Goal: Book appointment/travel/reservation

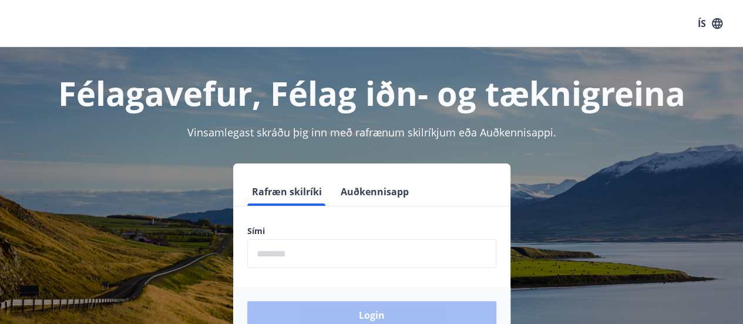
click at [319, 249] on input "phone" at bounding box center [371, 253] width 249 height 29
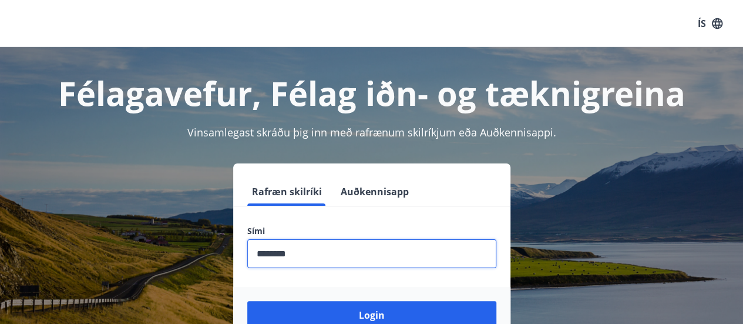
type input "********"
click at [247, 301] on button "Login" at bounding box center [371, 315] width 249 height 28
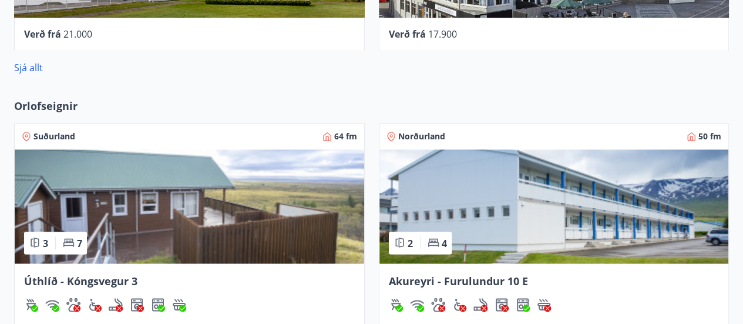
scroll to position [940, 0]
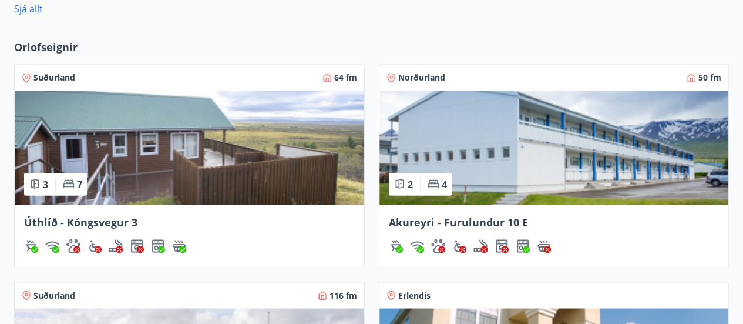
click at [53, 79] on span "Suðurland" at bounding box center [54, 78] width 42 height 12
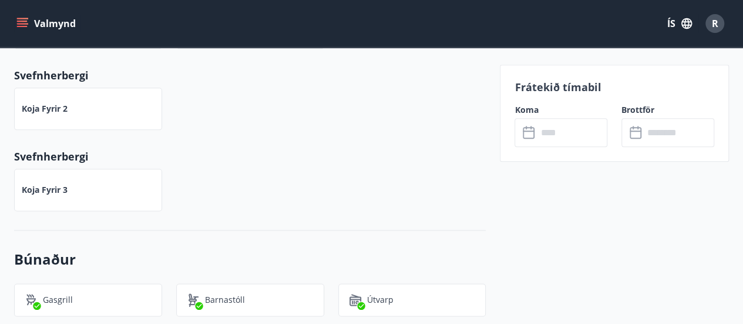
scroll to position [705, 0]
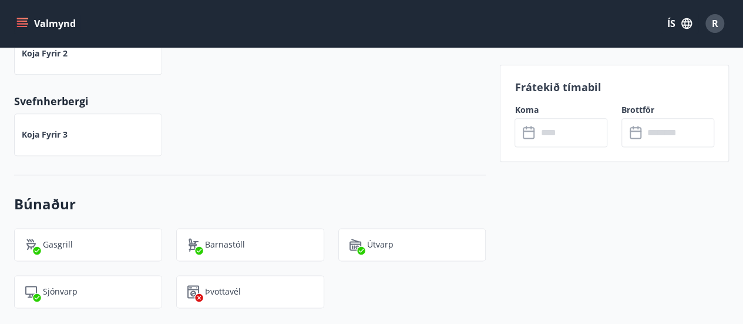
click at [28, 23] on icon "menu" at bounding box center [22, 24] width 12 height 12
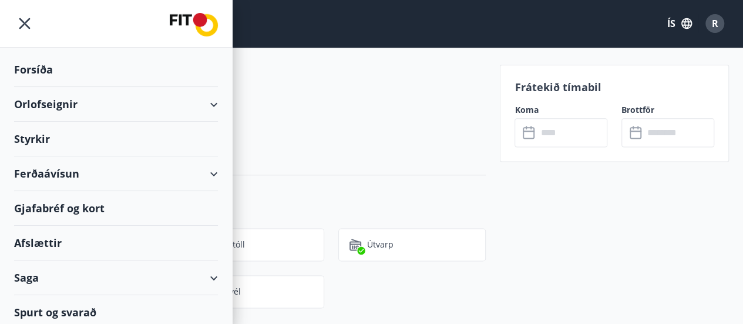
click at [42, 97] on div "Orlofseignir" at bounding box center [116, 104] width 204 height 35
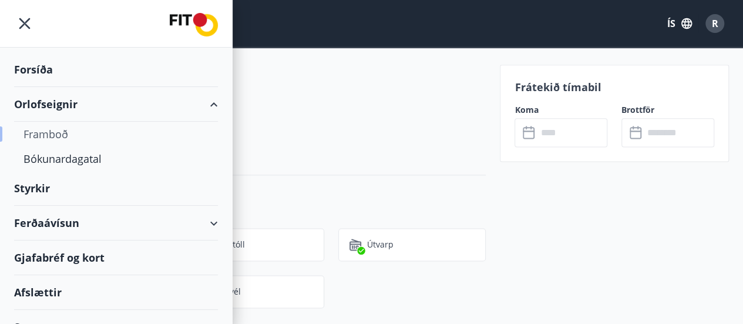
click at [46, 132] on div "Framboð" at bounding box center [115, 134] width 185 height 25
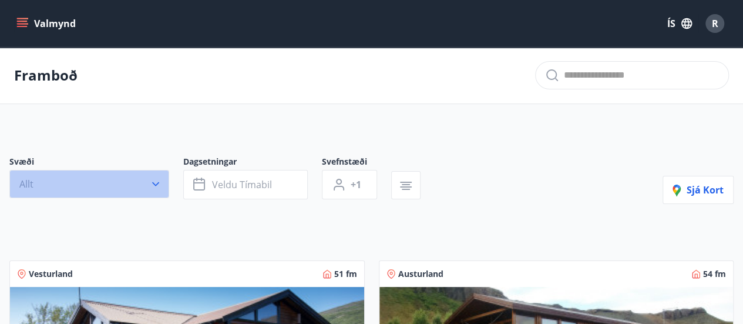
click at [157, 180] on icon "button" at bounding box center [156, 184] width 12 height 12
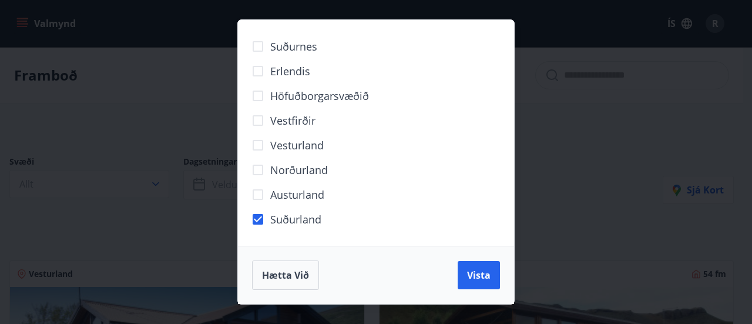
click at [488, 274] on span "Vista" at bounding box center [478, 274] width 23 height 13
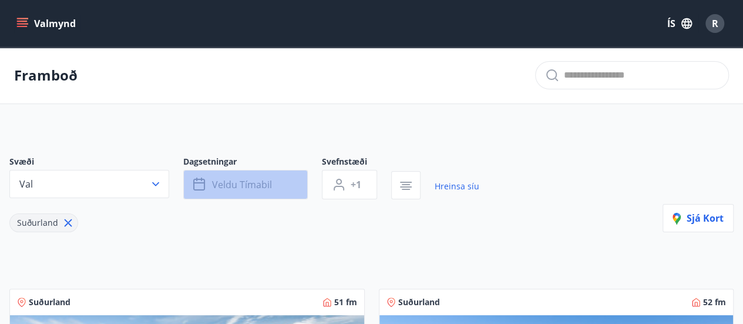
click at [289, 180] on button "Veldu tímabil" at bounding box center [245, 184] width 125 height 29
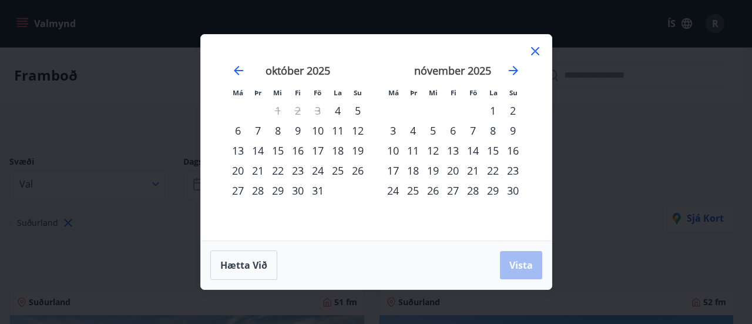
click at [323, 132] on div "10" at bounding box center [318, 130] width 20 height 20
click at [357, 133] on div "12" at bounding box center [358, 130] width 20 height 20
click at [519, 263] on span "Vista" at bounding box center [520, 264] width 23 height 13
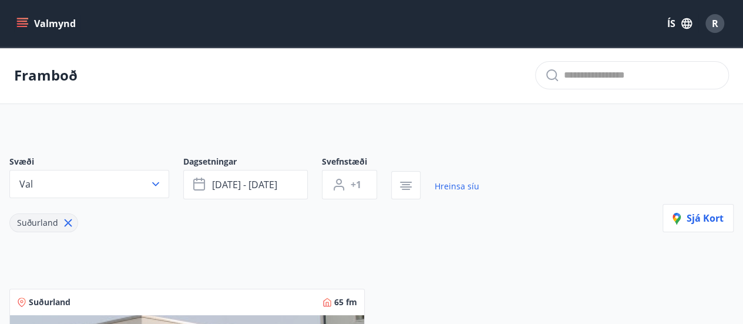
click at [22, 26] on icon "menu" at bounding box center [22, 24] width 12 height 12
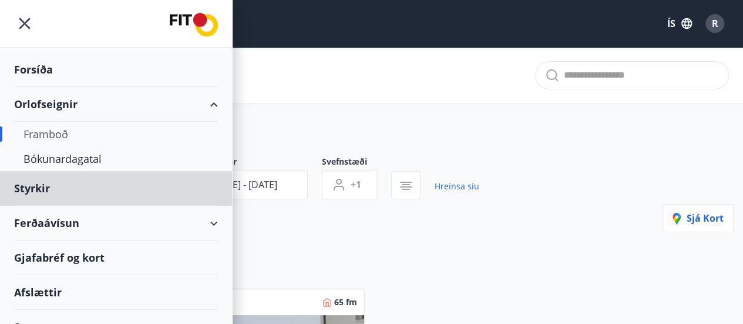
click at [55, 61] on div "Forsíða" at bounding box center [116, 69] width 204 height 35
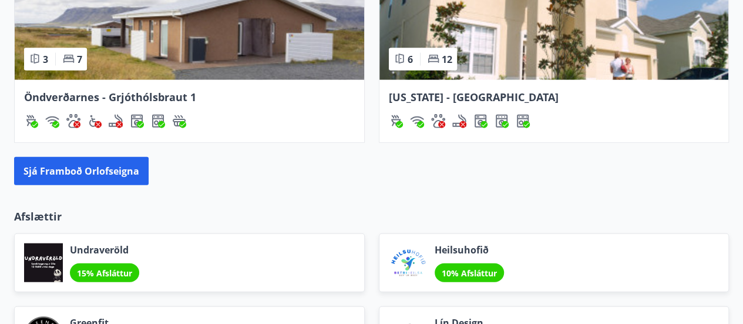
scroll to position [1175, 0]
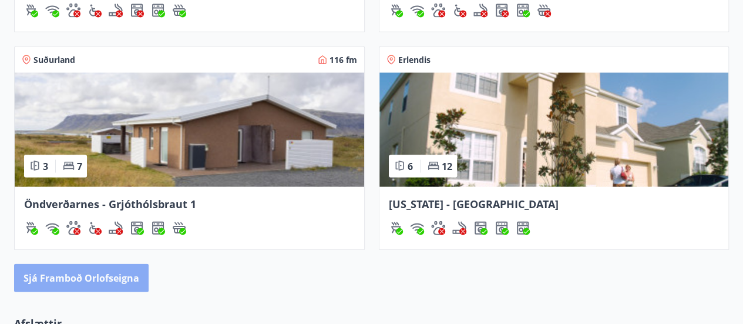
click at [99, 274] on button "Sjá framboð orlofseigna" at bounding box center [81, 278] width 135 height 28
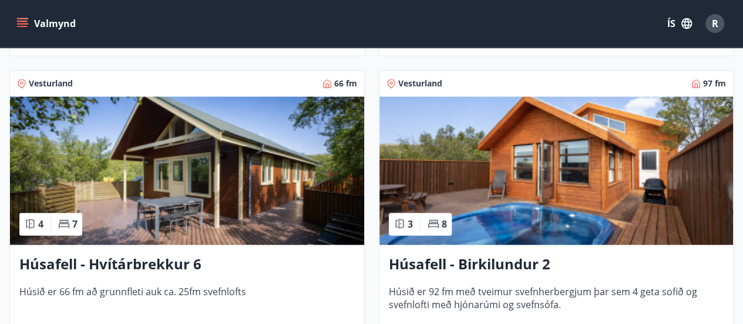
scroll to position [881, 0]
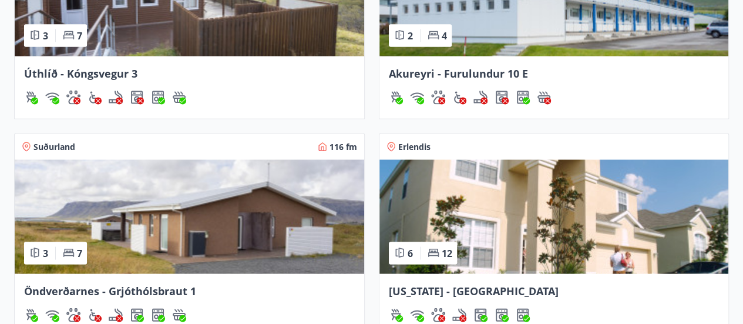
scroll to position [1088, 0]
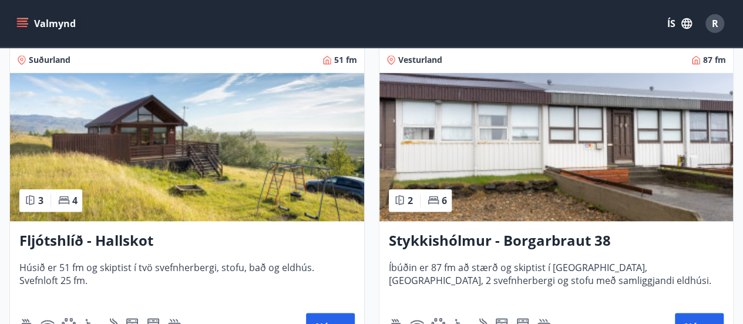
scroll to position [587, 0]
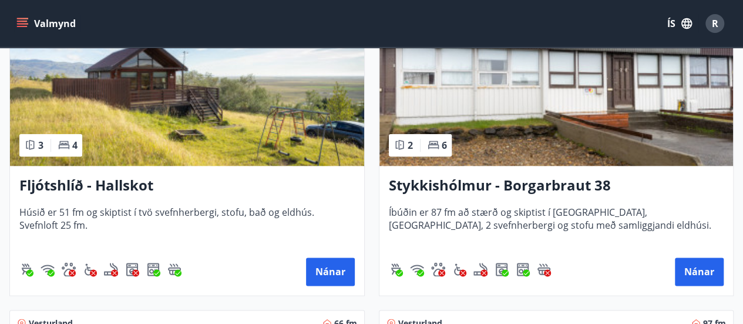
drag, startPoint x: 53, startPoint y: 178, endPoint x: 1, endPoint y: 169, distance: 52.4
drag, startPoint x: 1, startPoint y: 169, endPoint x: 372, endPoint y: 251, distance: 379.7
click at [372, 251] on div "Vesturland 87 fm 2 6 Stykkishólmur - Borgarbraut 38 Íbúðin er 87 fm að stærð og…" at bounding box center [549, 136] width 369 height 318
drag, startPoint x: 323, startPoint y: 272, endPoint x: 248, endPoint y: 263, distance: 75.8
click at [248, 263] on div "Nánar" at bounding box center [186, 271] width 335 height 28
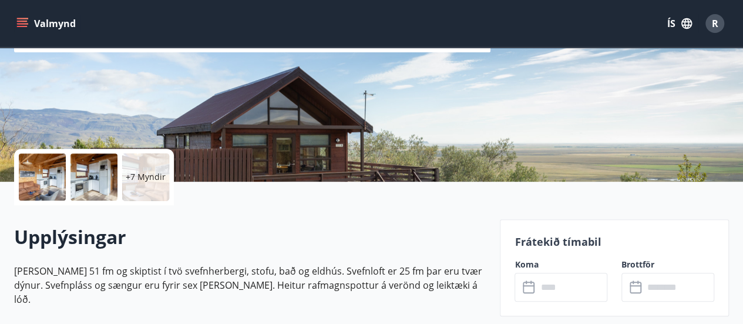
scroll to position [176, 0]
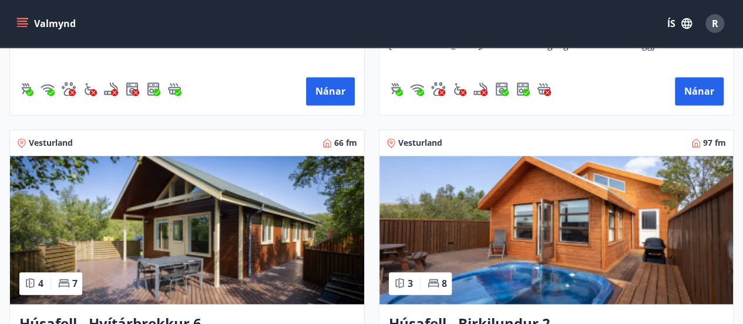
scroll to position [822, 0]
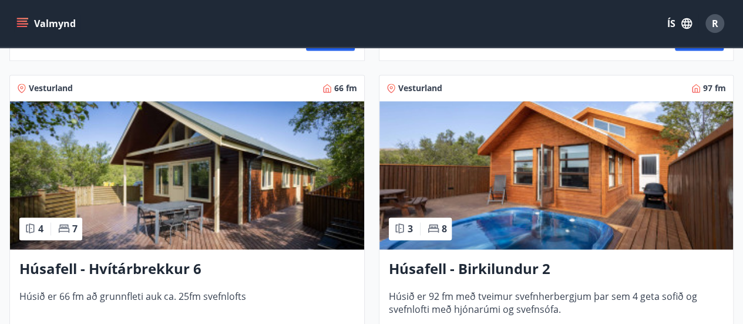
drag, startPoint x: 480, startPoint y: 259, endPoint x: 365, endPoint y: 280, distance: 116.5
click at [365, 280] on div "Vesturland 97 fm 3 8 Húsafell - Birkilundur 2 [PERSON_NAME] 92 fm með tveimur s…" at bounding box center [549, 220] width 369 height 318
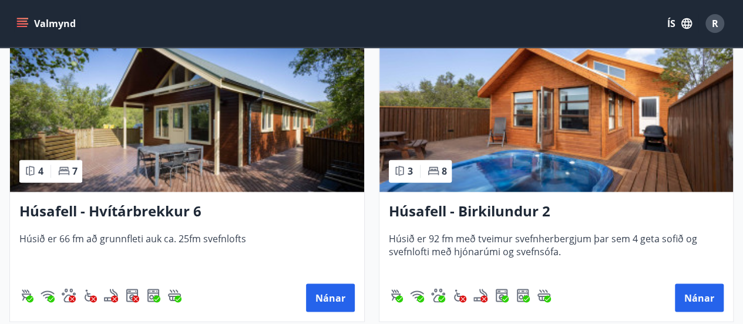
scroll to position [881, 0]
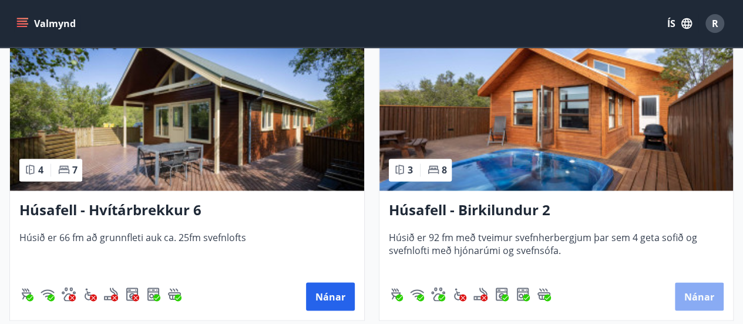
click at [686, 298] on button "Nánar" at bounding box center [699, 296] width 49 height 28
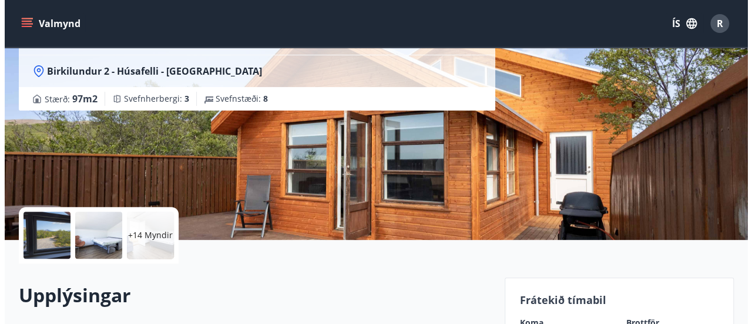
scroll to position [117, 0]
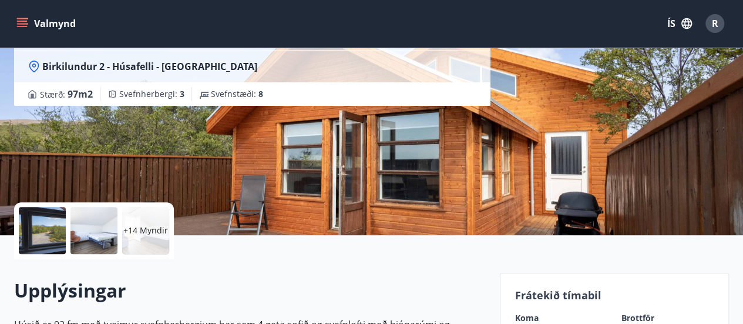
click at [64, 227] on div at bounding box center [42, 230] width 47 height 47
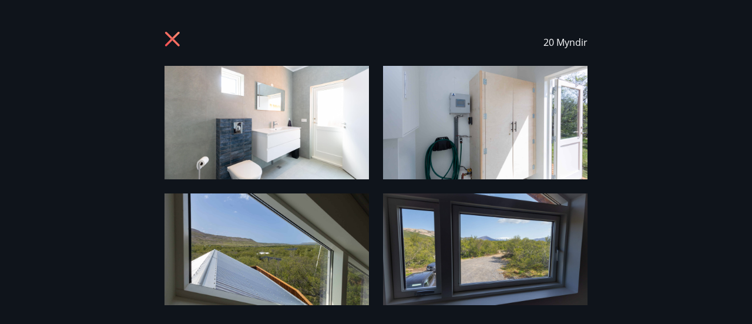
click at [236, 113] on img at bounding box center [266, 122] width 204 height 113
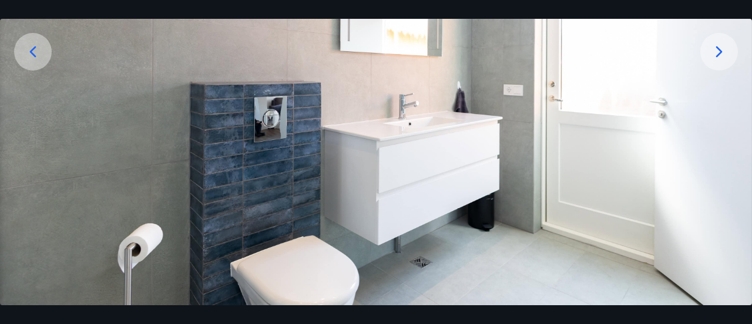
scroll to position [179, 0]
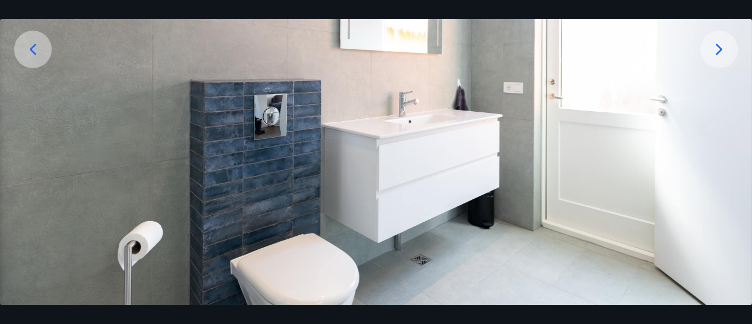
click at [713, 48] on icon at bounding box center [719, 49] width 19 height 19
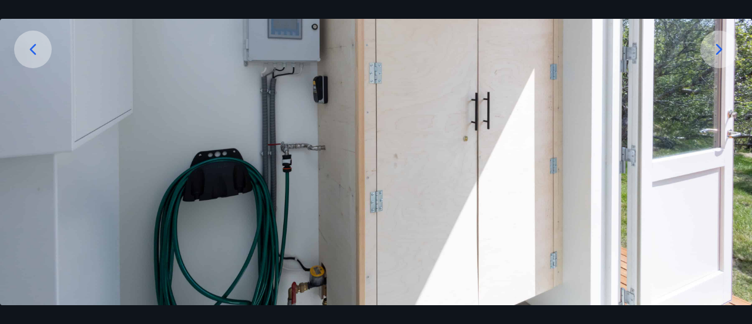
click at [713, 45] on icon at bounding box center [719, 49] width 19 height 19
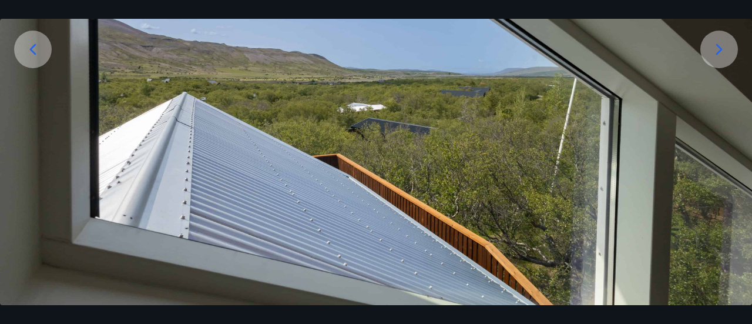
click at [713, 50] on icon at bounding box center [719, 49] width 19 height 19
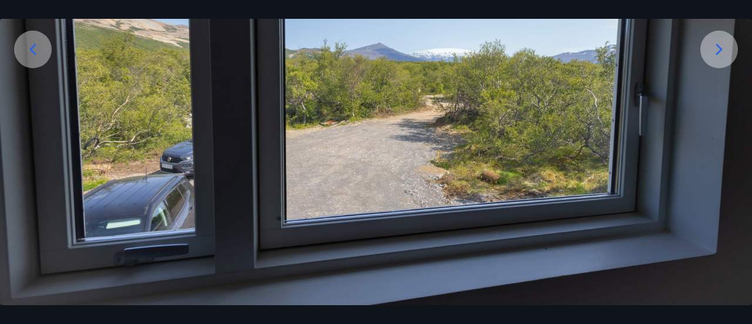
click at [712, 50] on icon at bounding box center [719, 49] width 19 height 19
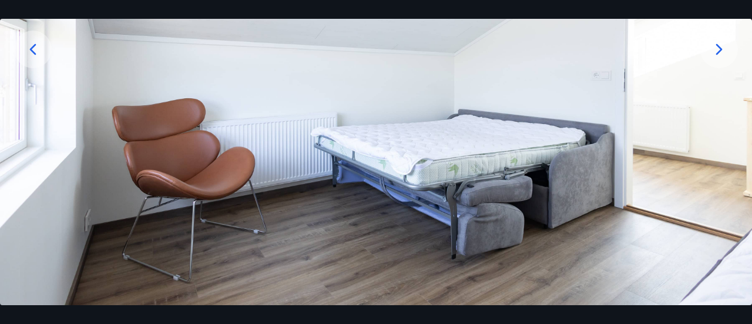
click at [711, 50] on icon at bounding box center [719, 49] width 19 height 19
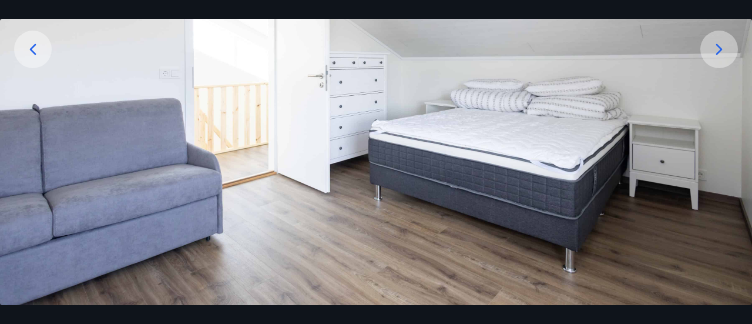
click at [711, 50] on icon at bounding box center [719, 49] width 19 height 19
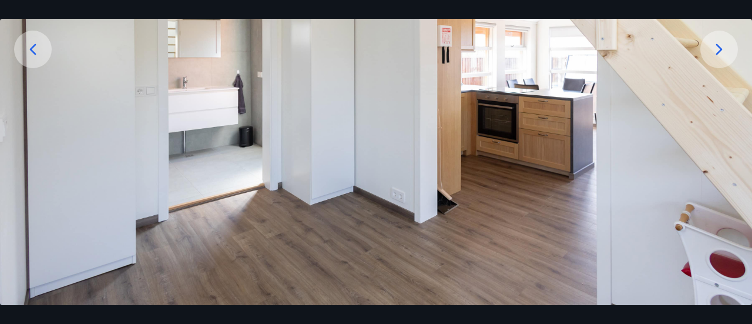
click at [711, 50] on icon at bounding box center [719, 49] width 19 height 19
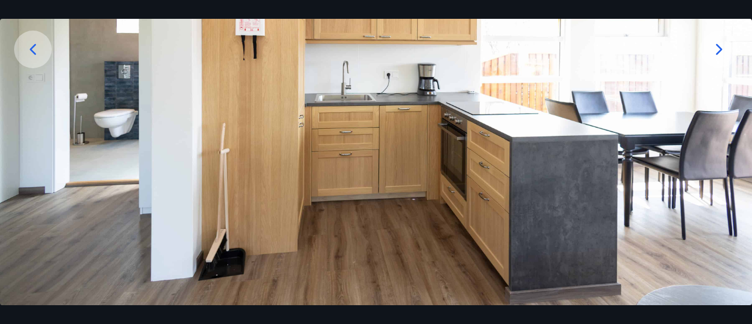
click at [711, 43] on icon at bounding box center [719, 49] width 19 height 19
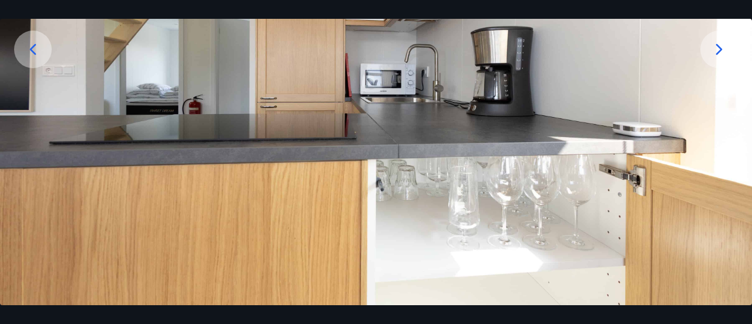
click at [731, 59] on div at bounding box center [719, 50] width 38 height 38
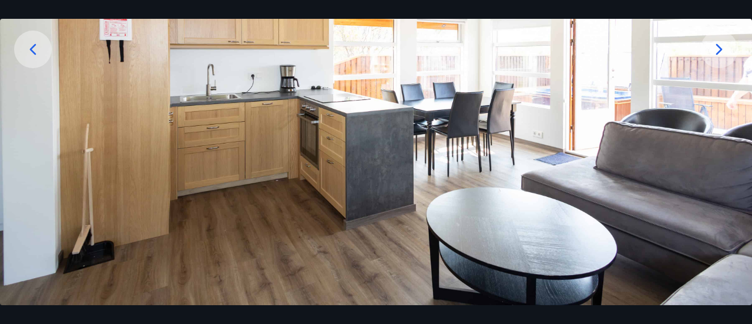
click at [728, 56] on div at bounding box center [719, 50] width 38 height 38
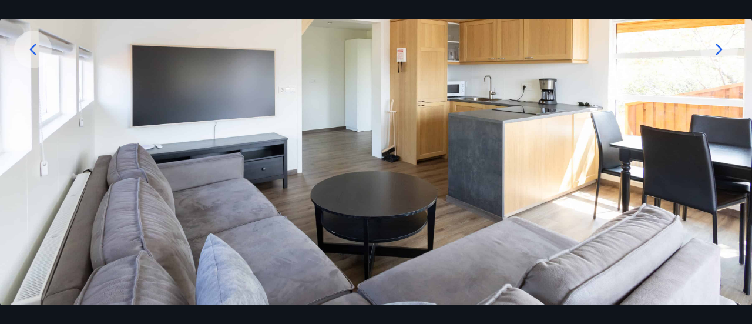
click at [728, 56] on icon at bounding box center [719, 49] width 19 height 19
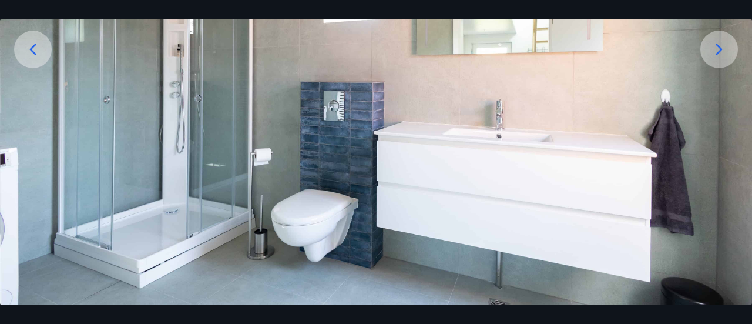
click at [728, 56] on icon at bounding box center [719, 49] width 19 height 19
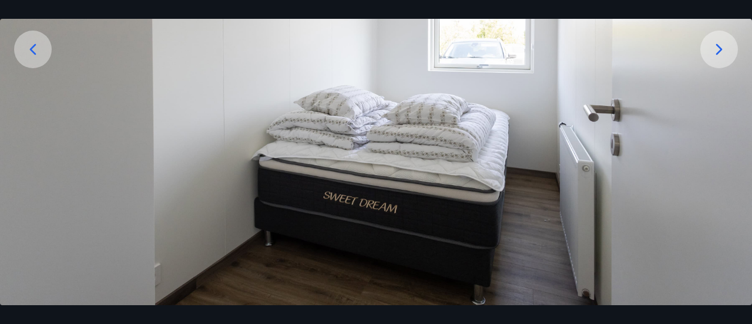
click at [728, 56] on icon at bounding box center [719, 49] width 19 height 19
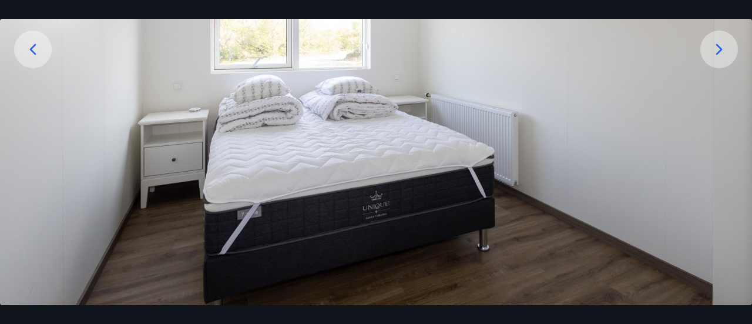
click at [728, 55] on icon at bounding box center [719, 49] width 19 height 19
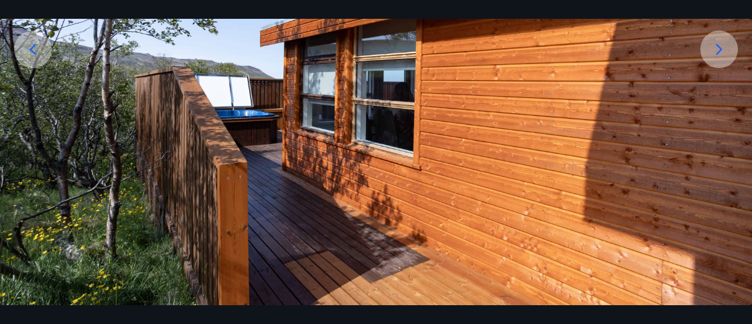
click at [728, 52] on icon at bounding box center [719, 49] width 19 height 19
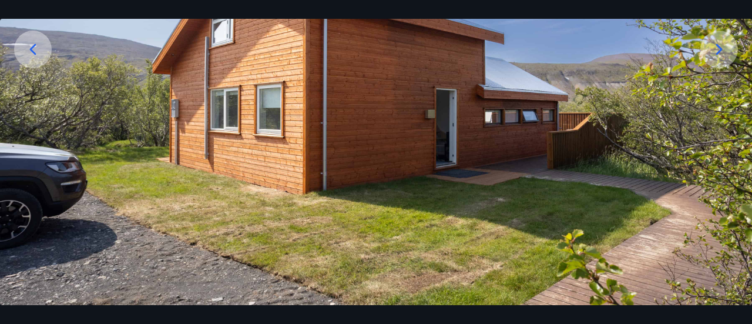
click at [730, 49] on div at bounding box center [719, 50] width 38 height 38
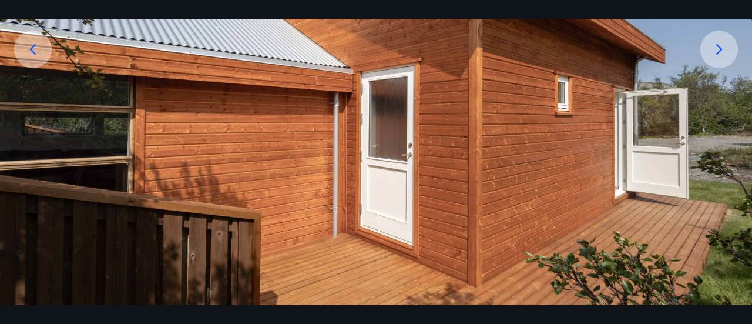
click at [732, 53] on div at bounding box center [719, 50] width 38 height 38
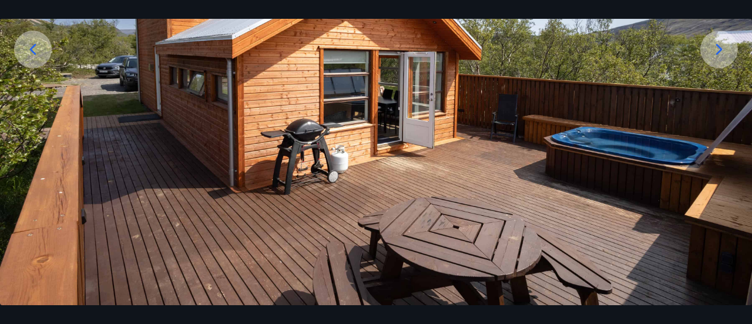
click at [89, 10] on div "18 af 20" at bounding box center [376, 162] width 752 height 324
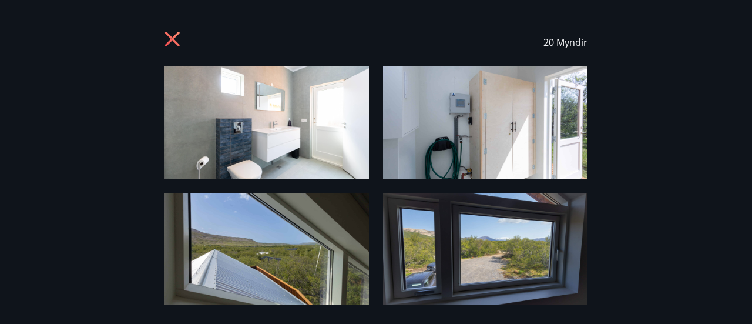
click at [178, 29] on div "20 Myndir" at bounding box center [375, 42] width 423 height 47
click at [166, 45] on icon at bounding box center [172, 39] width 15 height 15
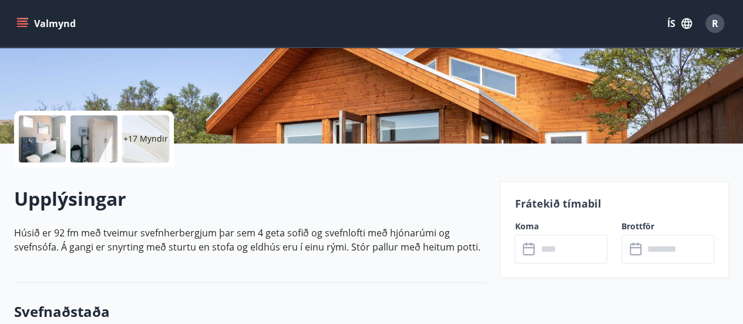
scroll to position [235, 0]
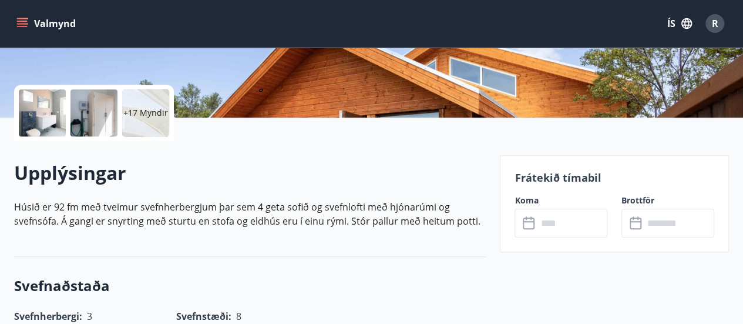
click at [563, 218] on input "text" at bounding box center [572, 223] width 70 height 29
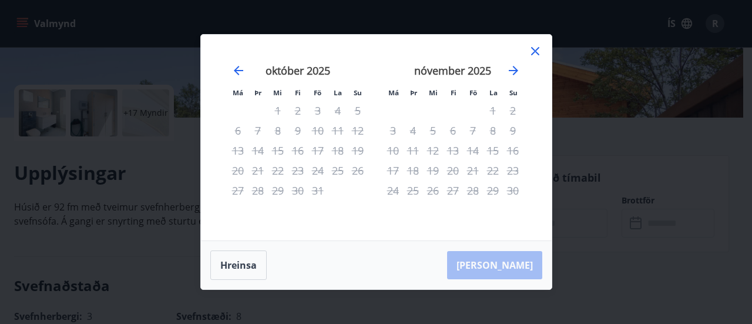
click at [539, 52] on icon at bounding box center [535, 51] width 14 height 14
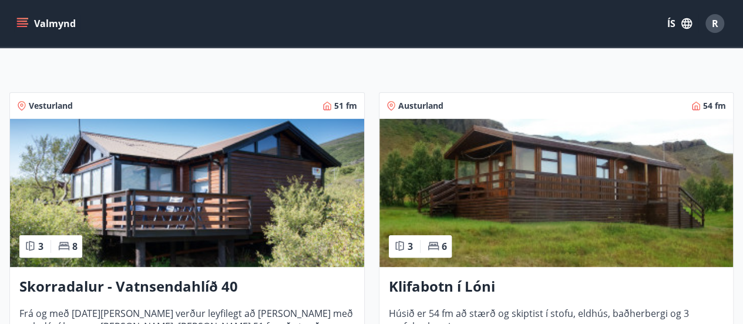
scroll to position [176, 0]
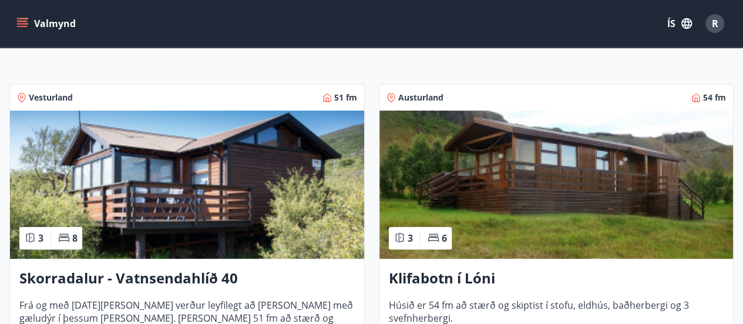
click at [283, 193] on img at bounding box center [187, 184] width 354 height 148
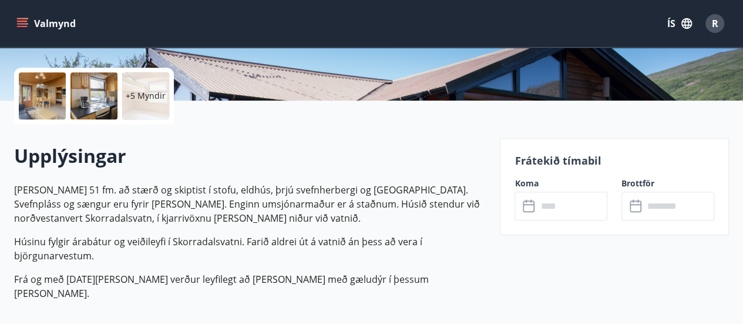
scroll to position [294, 0]
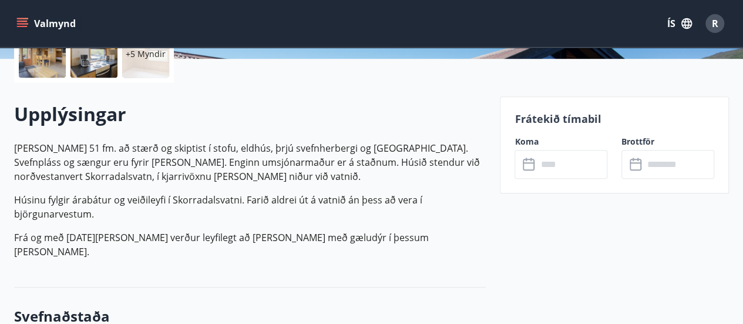
click at [560, 164] on input "text" at bounding box center [572, 164] width 70 height 29
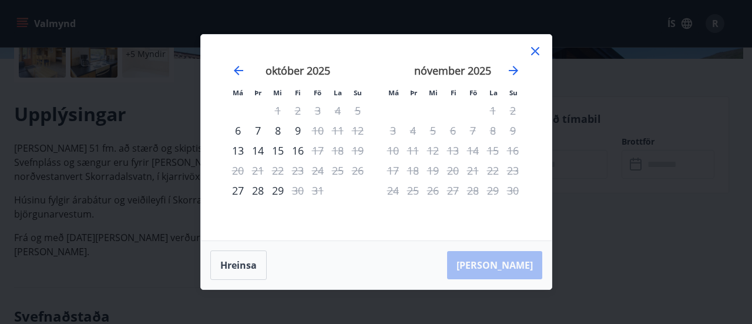
click at [536, 53] on icon at bounding box center [535, 51] width 8 height 8
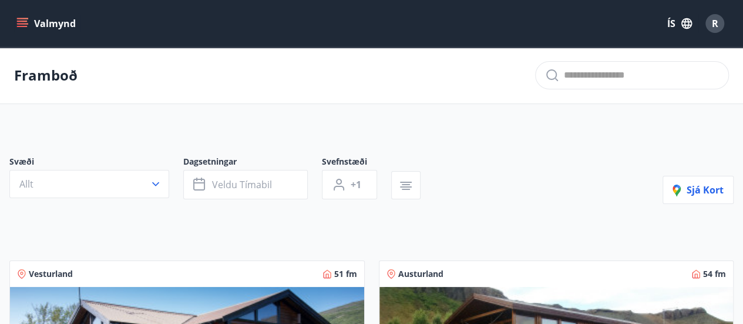
scroll to position [59, 0]
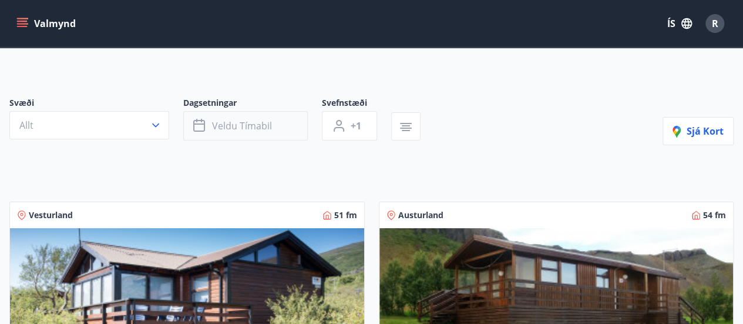
click at [273, 116] on button "Veldu tímabil" at bounding box center [245, 125] width 125 height 29
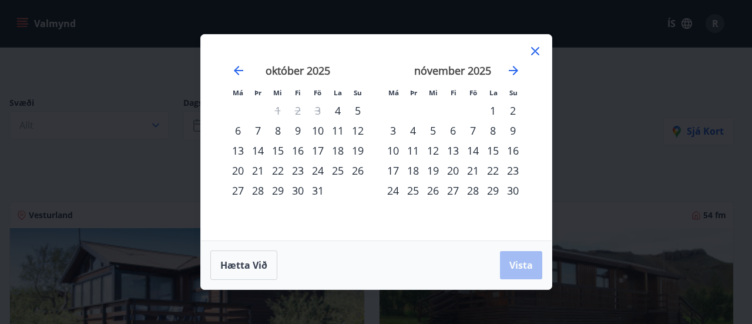
click at [320, 129] on div "10" at bounding box center [318, 130] width 20 height 20
click at [512, 270] on span "Vista" at bounding box center [520, 264] width 23 height 13
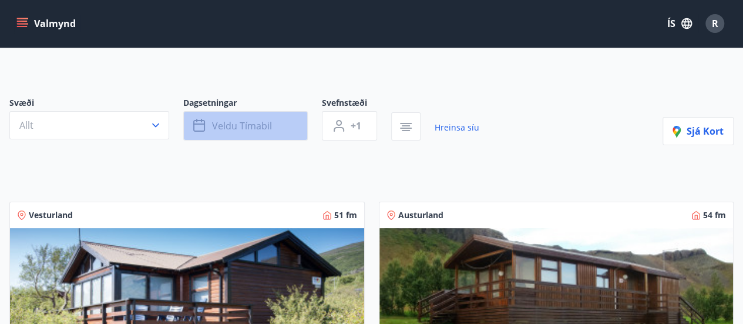
click at [244, 124] on span "Veldu tímabil" at bounding box center [242, 125] width 60 height 13
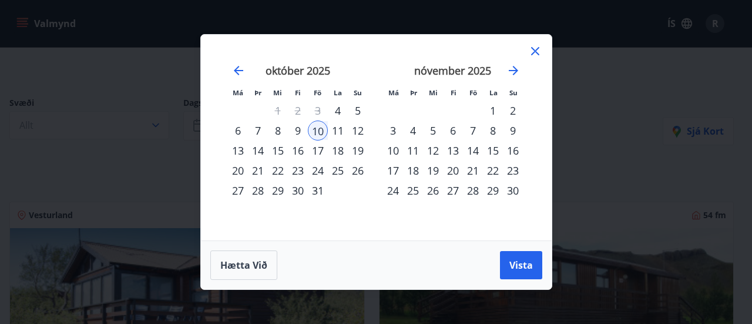
click at [362, 133] on div "12" at bounding box center [358, 130] width 20 height 20
click at [518, 260] on span "Vista" at bounding box center [520, 264] width 23 height 13
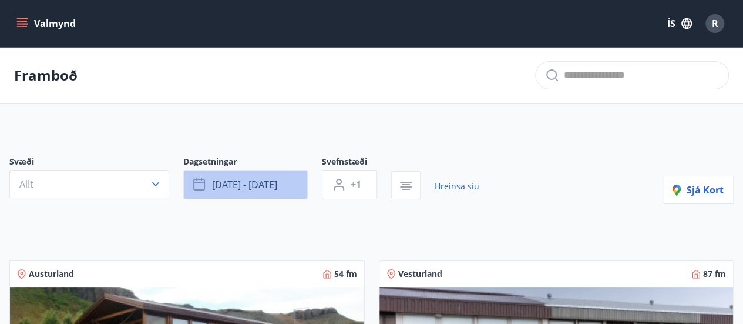
click at [255, 183] on span "[DATE] - [DATE]" at bounding box center [244, 184] width 65 height 13
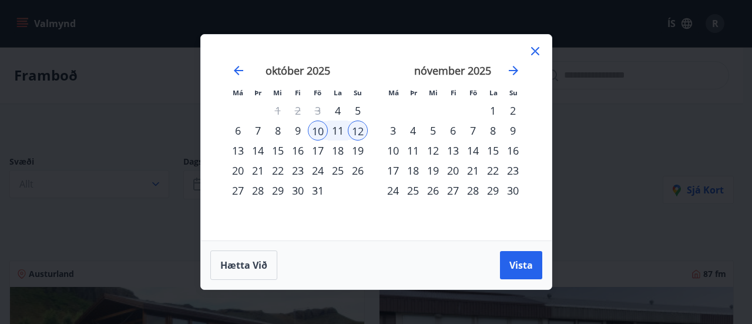
click at [364, 129] on div "12" at bounding box center [358, 130] width 20 height 20
click at [364, 136] on div "12" at bounding box center [358, 130] width 20 height 20
click at [360, 140] on div "12" at bounding box center [358, 130] width 20 height 20
click at [357, 131] on div "12" at bounding box center [358, 130] width 20 height 20
click at [340, 152] on div "18" at bounding box center [338, 150] width 20 height 20
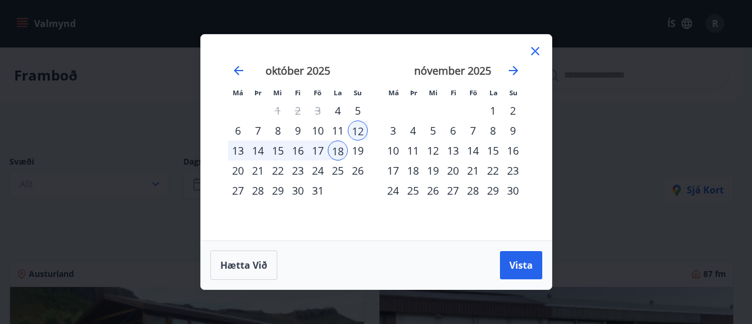
click at [320, 157] on div "17" at bounding box center [318, 150] width 20 height 20
click at [360, 152] on div "19" at bounding box center [358, 150] width 20 height 20
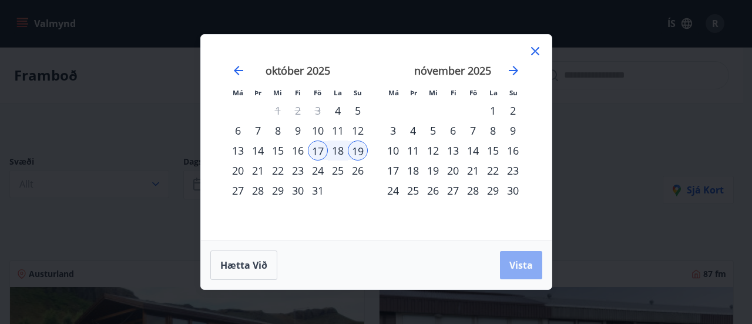
click at [533, 267] on button "Vista" at bounding box center [521, 265] width 42 height 28
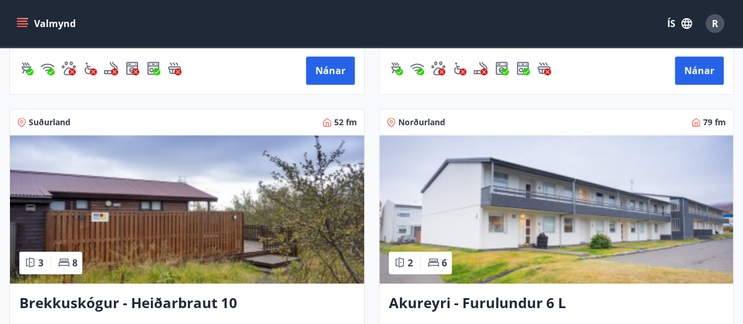
scroll to position [529, 0]
